Goal: Task Accomplishment & Management: Use online tool/utility

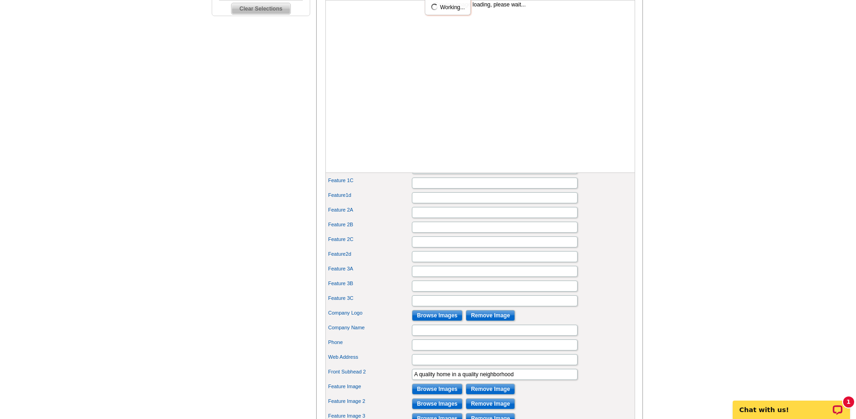
scroll to position [230, 0]
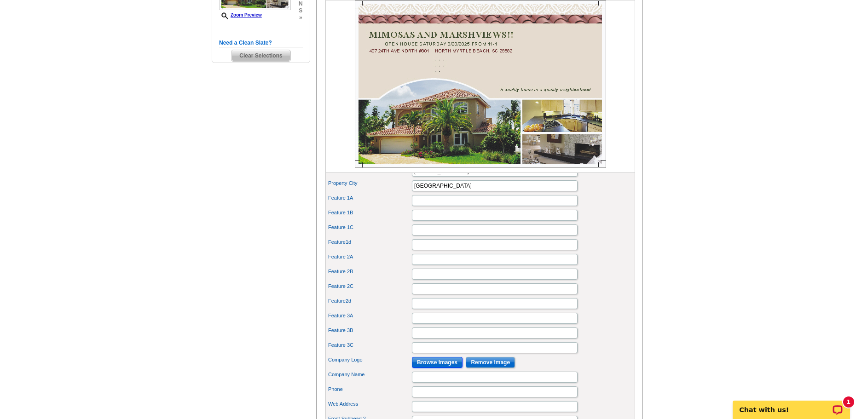
click at [442, 368] on input "Browse Images" at bounding box center [437, 362] width 51 height 11
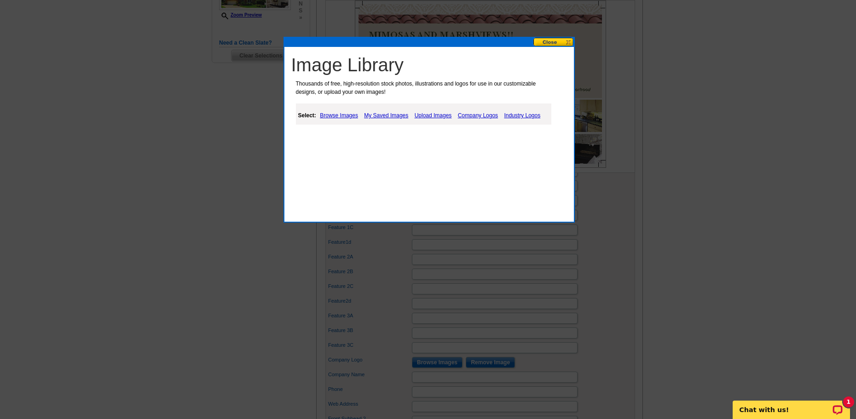
click at [434, 114] on link "Upload Images" at bounding box center [433, 115] width 42 height 11
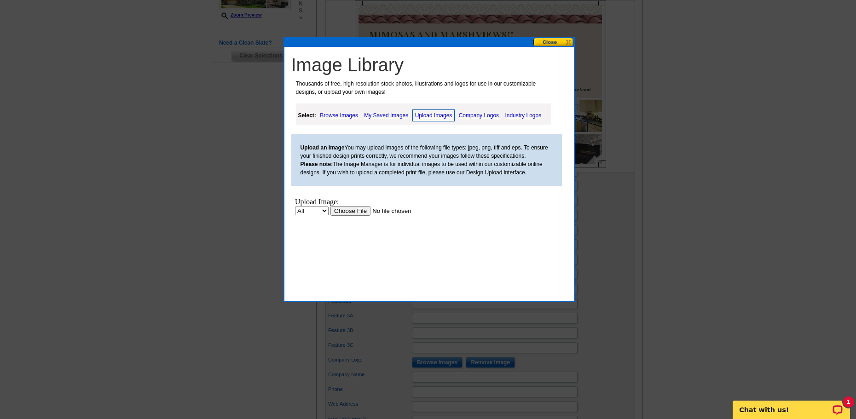
scroll to position [0, 0]
click at [353, 208] on input "file" at bounding box center [388, 211] width 116 height 10
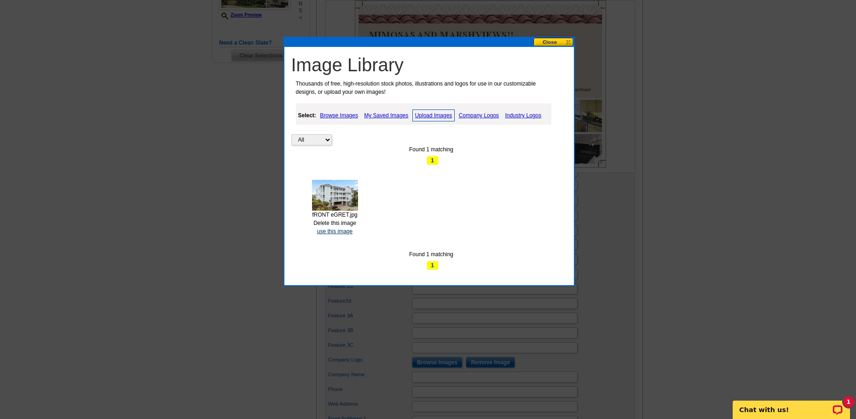
click at [321, 234] on link "use this image" at bounding box center [334, 231] width 35 height 6
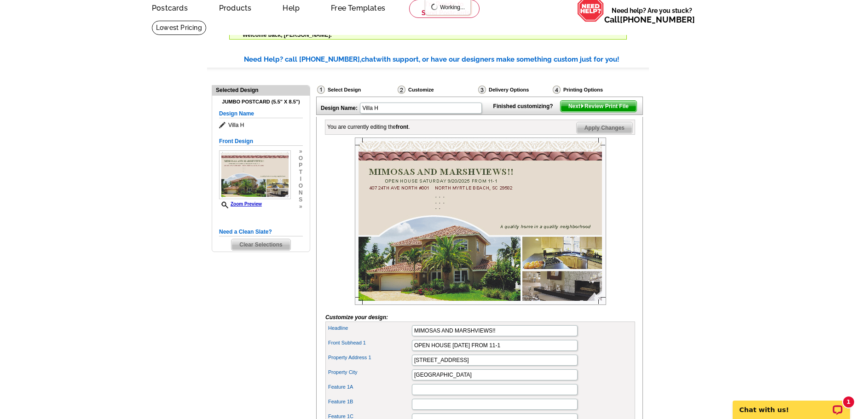
scroll to position [138, 0]
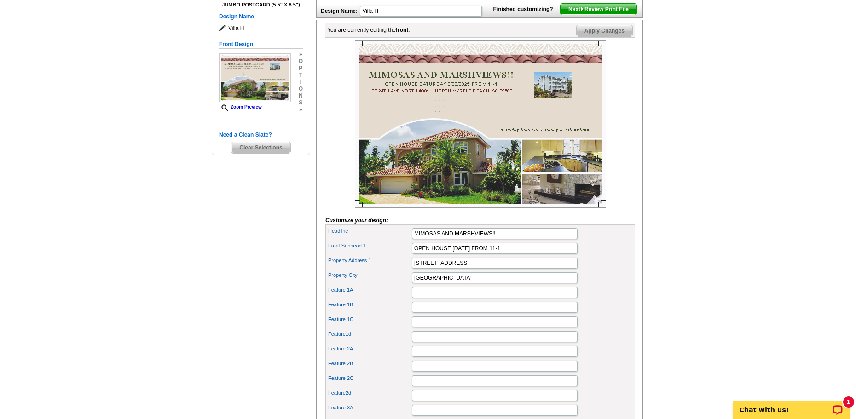
drag, startPoint x: 400, startPoint y: 180, endPoint x: 729, endPoint y: 186, distance: 328.5
click at [729, 186] on main "Need Help? call [PHONE_NUMBER], chat with support, or have our designers make s…" at bounding box center [428, 294] width 856 height 703
click at [438, 187] on img at bounding box center [480, 123] width 251 height 167
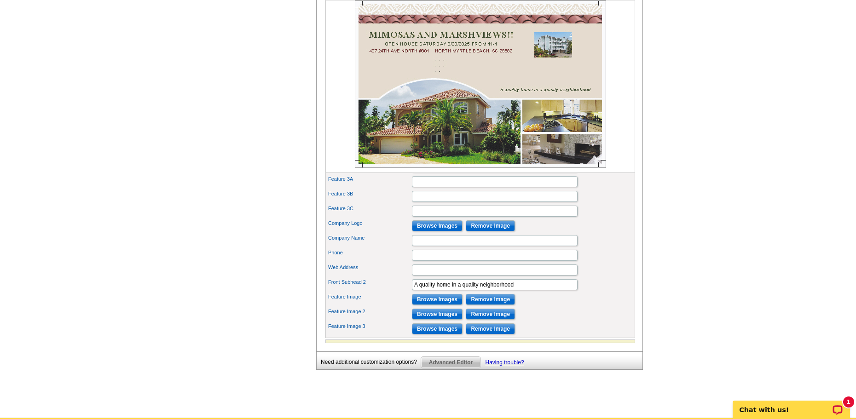
scroll to position [368, 0]
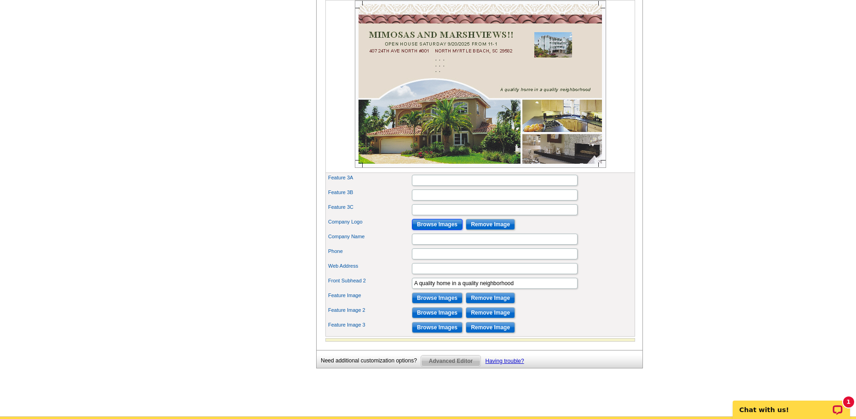
click at [433, 230] on input "Browse Images" at bounding box center [437, 224] width 51 height 11
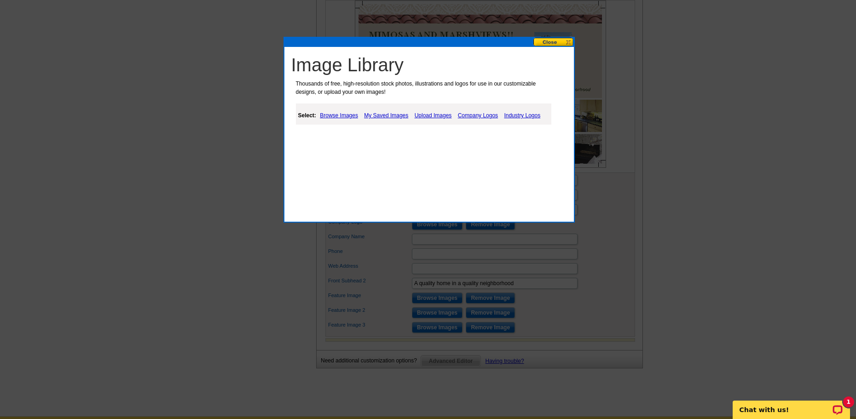
click at [394, 116] on link "My Saved Images" at bounding box center [386, 115] width 49 height 11
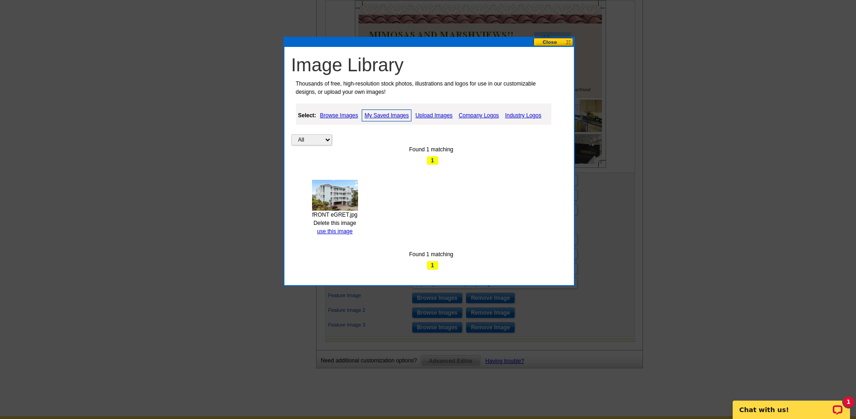
click at [427, 114] on link "Upload Images" at bounding box center [434, 115] width 42 height 11
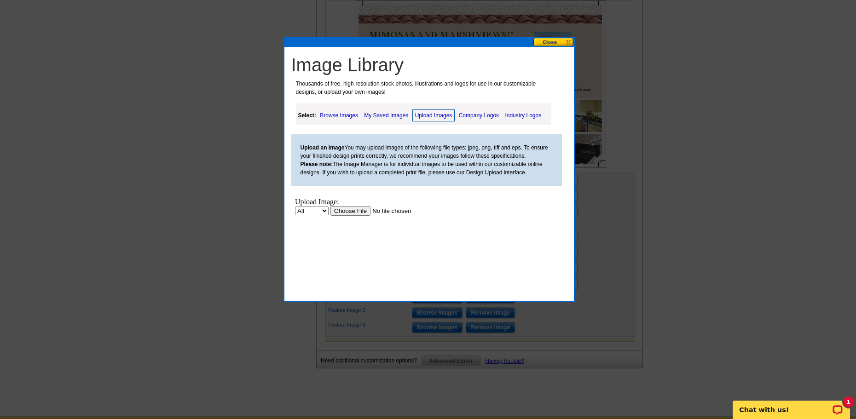
scroll to position [0, 0]
click at [355, 208] on input "file" at bounding box center [388, 211] width 116 height 10
